Goal: Task Accomplishment & Management: Manage account settings

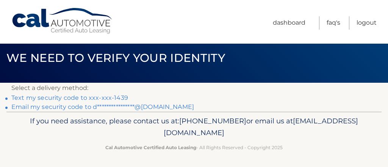
scroll to position [12, 0]
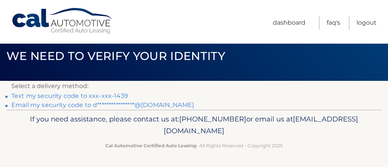
click at [74, 95] on link "Text my security code to xxx-xxx-1439" at bounding box center [69, 95] width 117 height 7
click at [60, 94] on link "Text my security code to xxx-xxx-1439" at bounding box center [69, 95] width 117 height 7
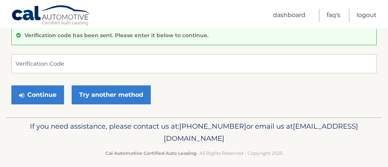
scroll to position [75, 0]
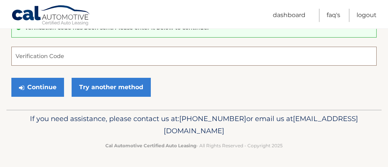
click at [27, 53] on input "Verification Code" at bounding box center [193, 56] width 365 height 19
type input "341467"
click at [10, 93] on section "Verification code has been sent. Please enter it below to continue. 341467 Veri…" at bounding box center [194, 63] width 388 height 91
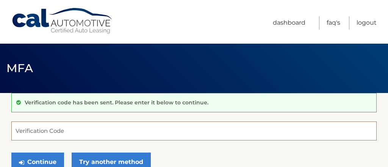
click at [67, 133] on input "Verification Code" at bounding box center [193, 130] width 365 height 19
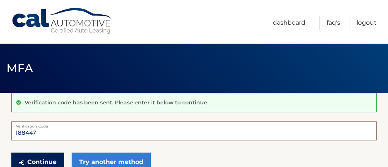
type input "188447"
click at [46, 158] on button "Continue" at bounding box center [37, 161] width 53 height 19
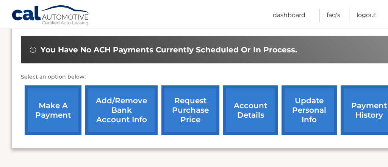
scroll to position [242, 0]
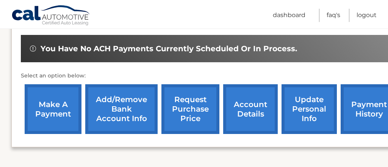
click at [46, 95] on link "make a payment" at bounding box center [53, 109] width 57 height 50
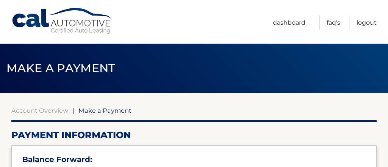
select select "Y2JmZDgyZGQtZDJhZS00N2ZkLThiYTYtM2FjOGQwYzNlY2Nh"
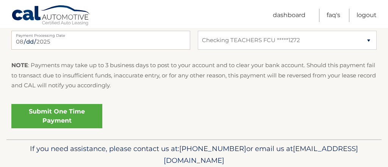
scroll to position [379, 0]
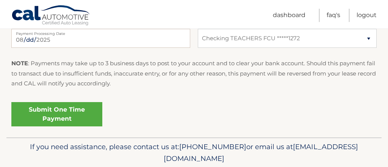
click at [58, 118] on link "Submit One Time Payment" at bounding box center [56, 114] width 91 height 24
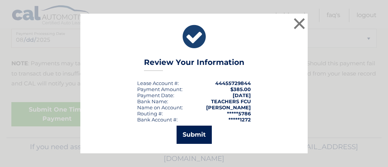
click at [194, 133] on button "Submit" at bounding box center [194, 134] width 35 height 18
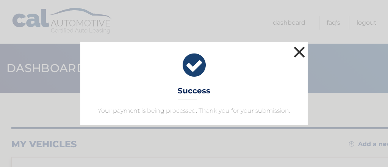
click at [302, 53] on button "×" at bounding box center [299, 51] width 15 height 15
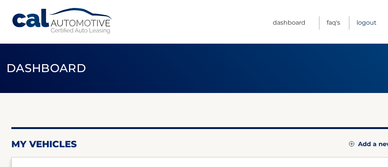
click at [364, 21] on link "Logout" at bounding box center [366, 22] width 20 height 13
